Goal: Navigation & Orientation: Find specific page/section

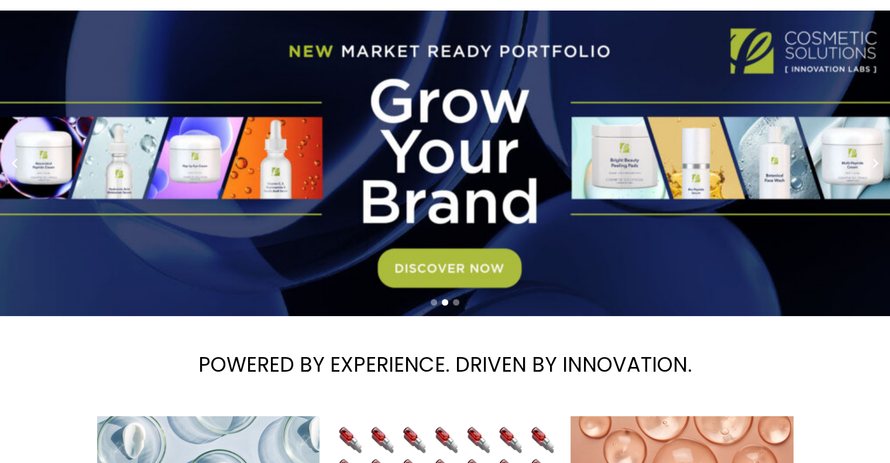
scroll to position [18, 0]
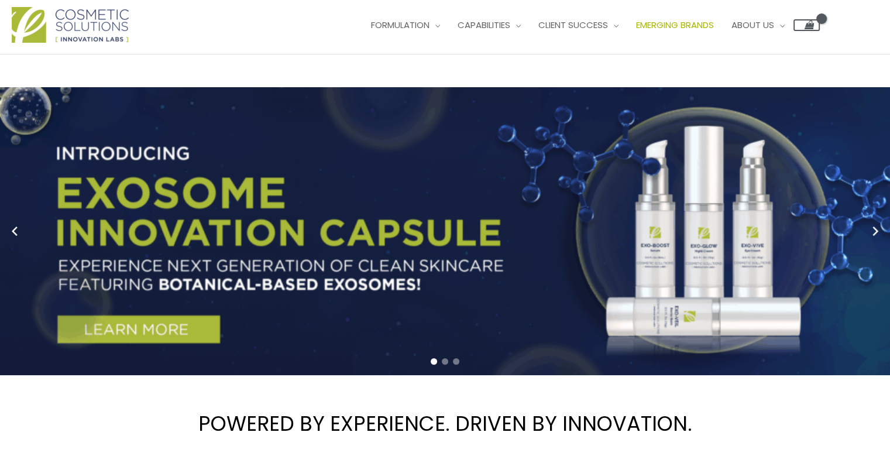
click at [697, 22] on span "Emerging Brands" at bounding box center [675, 25] width 78 height 12
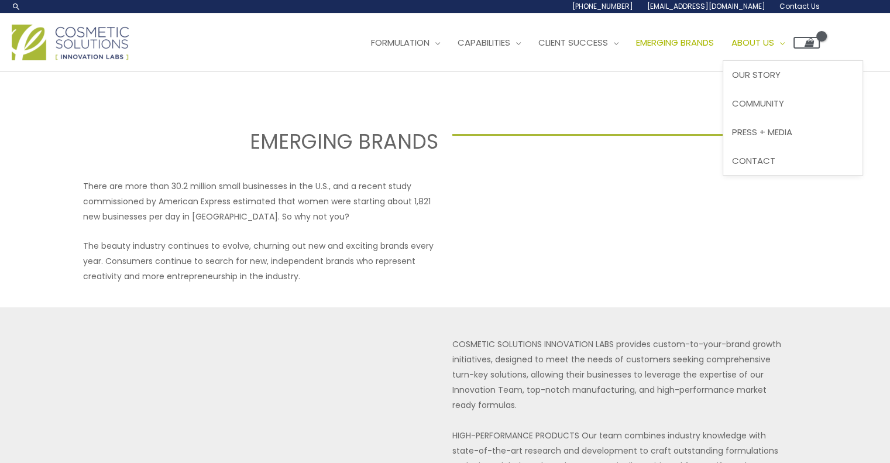
click at [774, 43] on span "About Us" at bounding box center [752, 42] width 43 height 12
